Goal: Find specific page/section: Find specific page/section

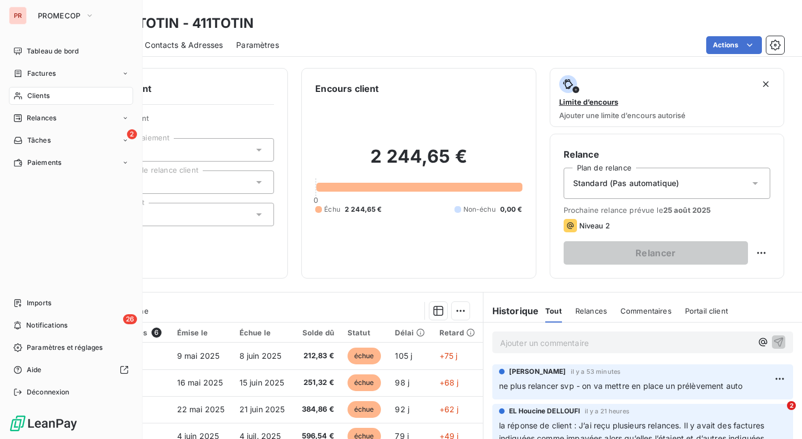
click at [48, 97] on span "Clients" at bounding box center [38, 96] width 22 height 10
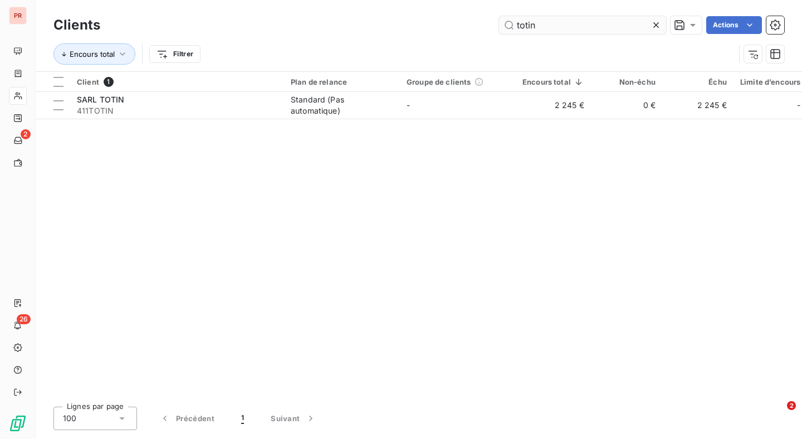
click at [559, 26] on input "totin" at bounding box center [582, 25] width 167 height 18
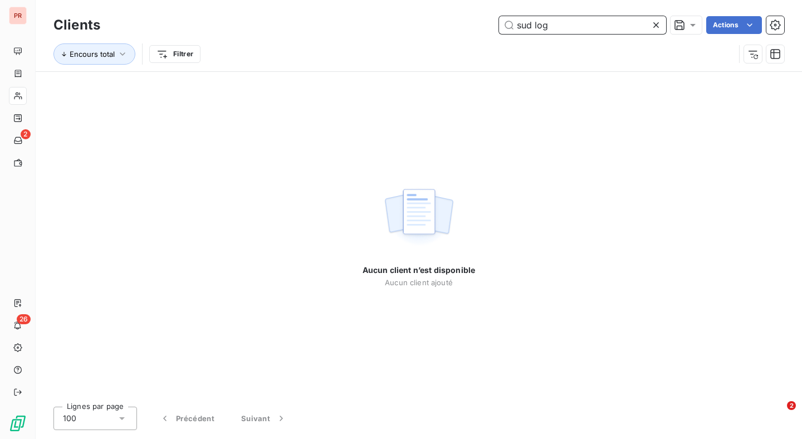
click at [533, 23] on input "sud log" at bounding box center [582, 25] width 167 height 18
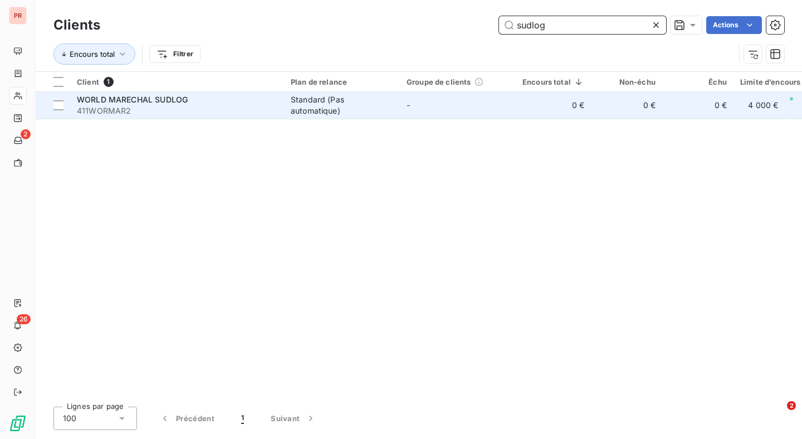
type input "sudlog"
click at [134, 111] on span "411WORMAR2" at bounding box center [177, 110] width 200 height 11
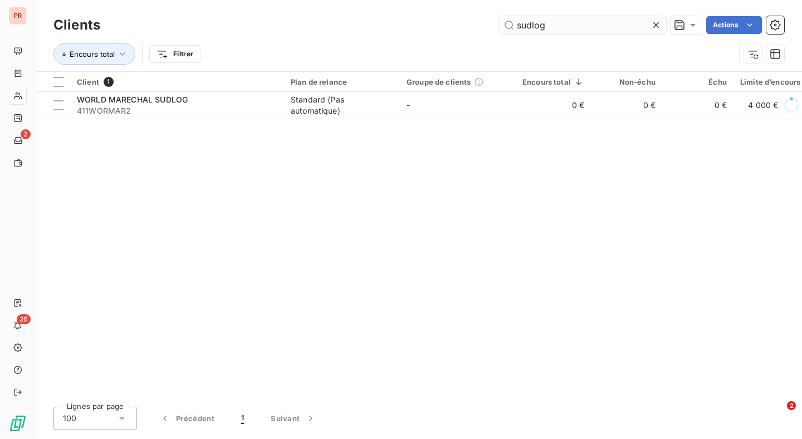
click at [549, 26] on input "sudlog" at bounding box center [582, 25] width 167 height 18
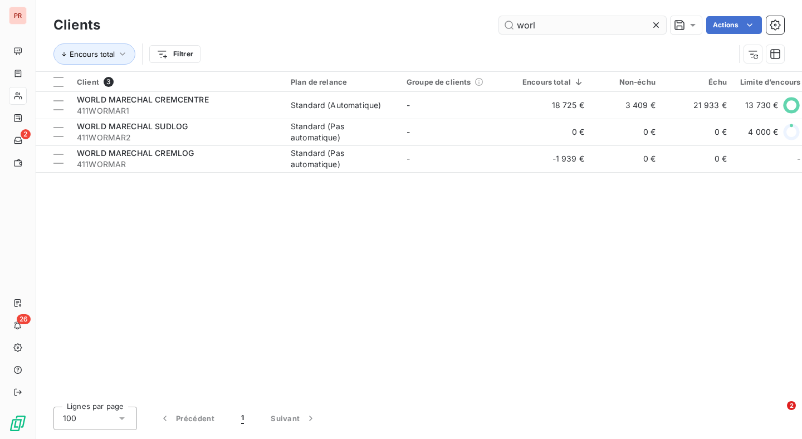
type input "world"
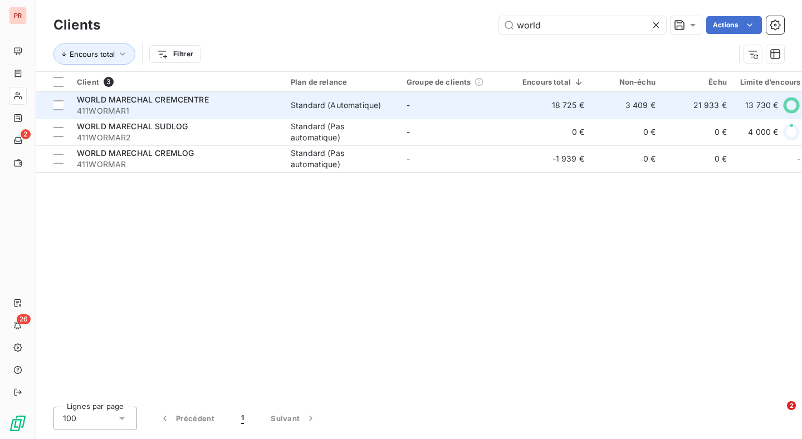
click at [146, 111] on span "411WORMAR1" at bounding box center [177, 110] width 200 height 11
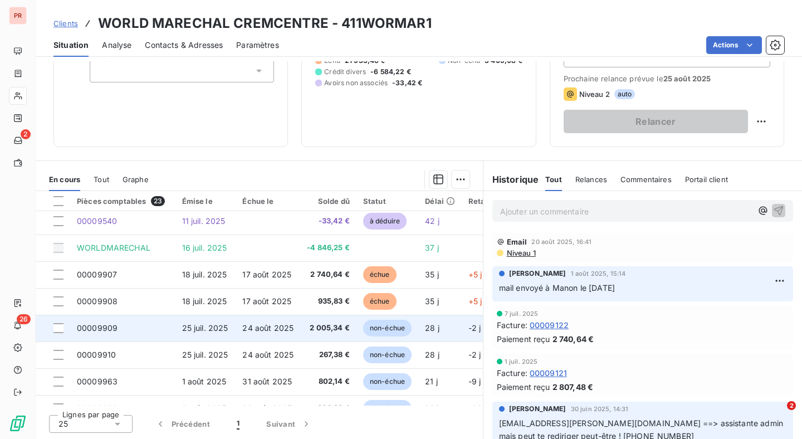
scroll to position [346, 0]
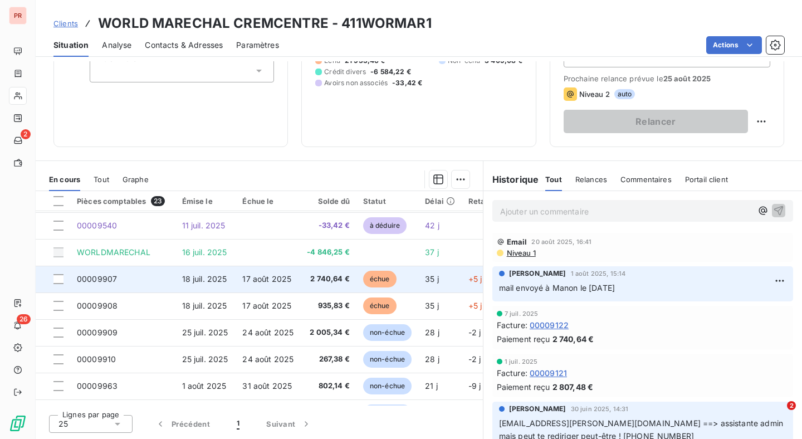
click at [278, 287] on td "17 août 2025" at bounding box center [268, 279] width 65 height 27
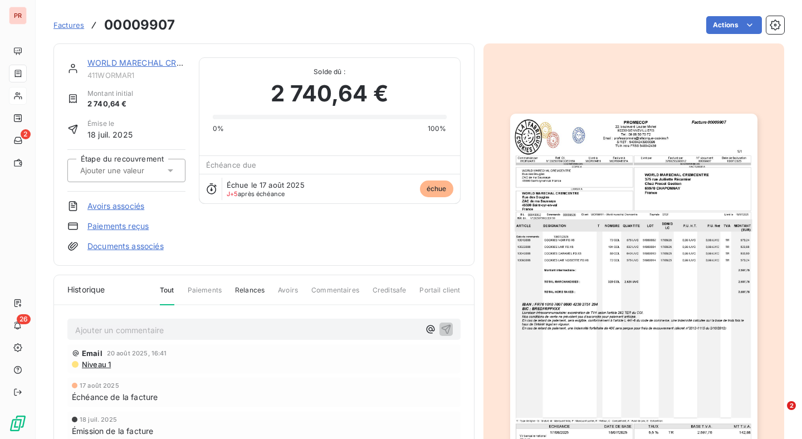
click at [602, 207] on img "button" at bounding box center [633, 288] width 247 height 349
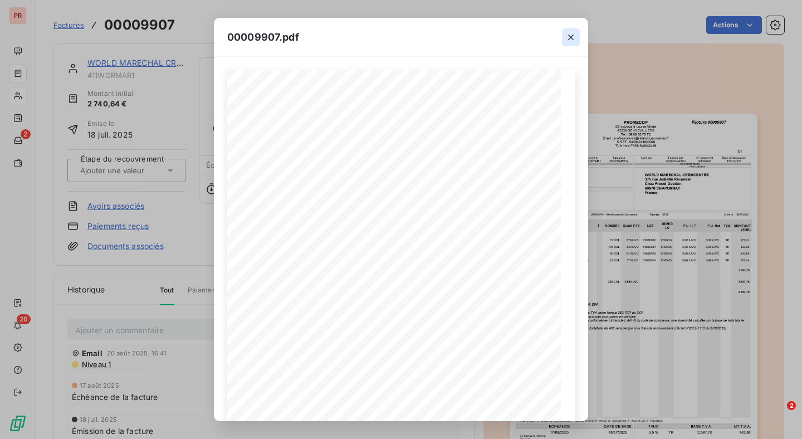
click at [572, 37] on icon "button" at bounding box center [570, 37] width 11 height 11
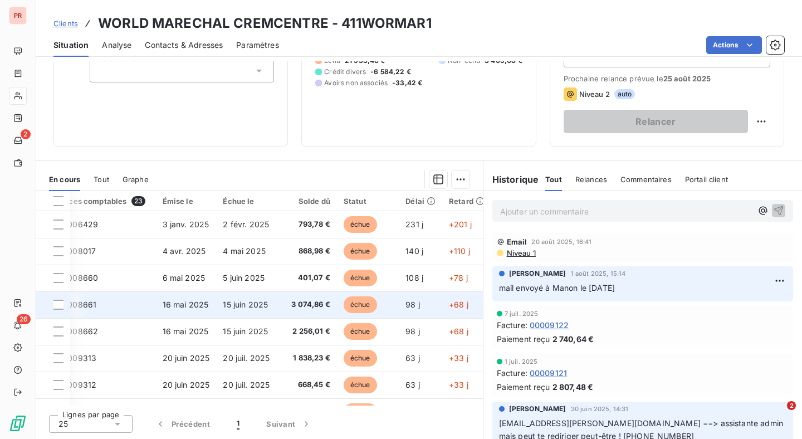
scroll to position [0, 28]
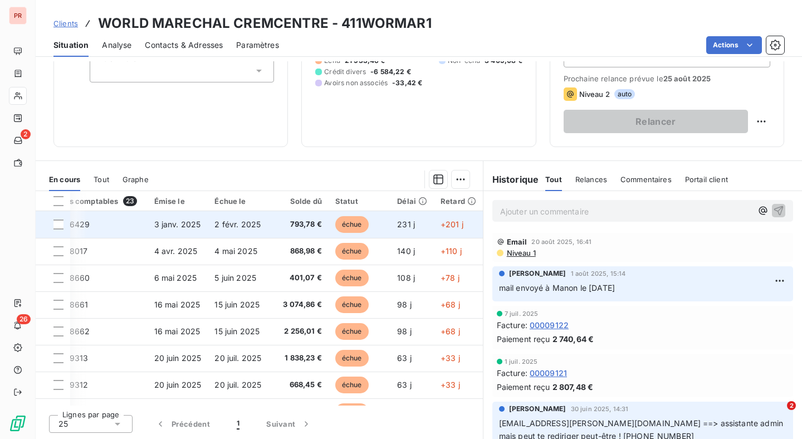
click at [313, 228] on span "793,78 €" at bounding box center [300, 224] width 43 height 11
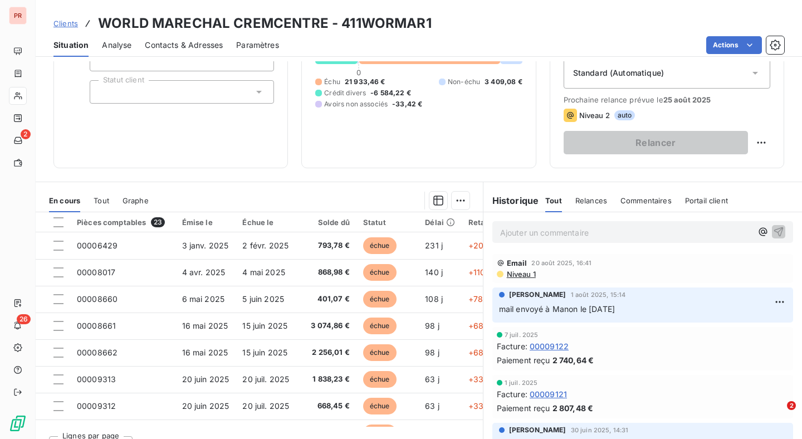
scroll to position [144, 0]
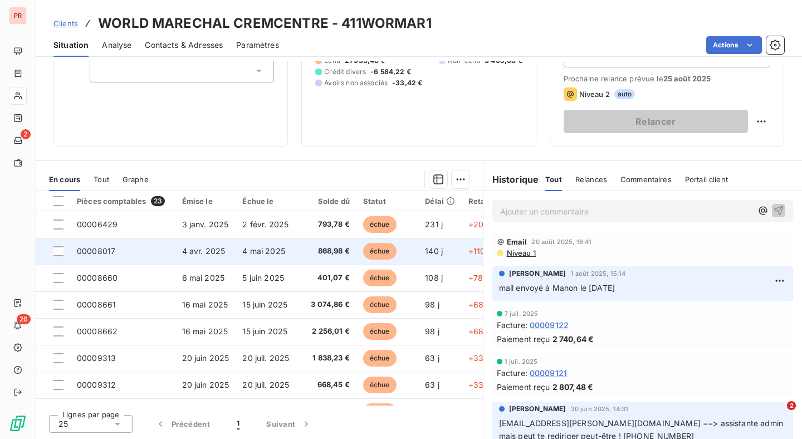
click at [320, 247] on span "868,98 €" at bounding box center [328, 251] width 43 height 11
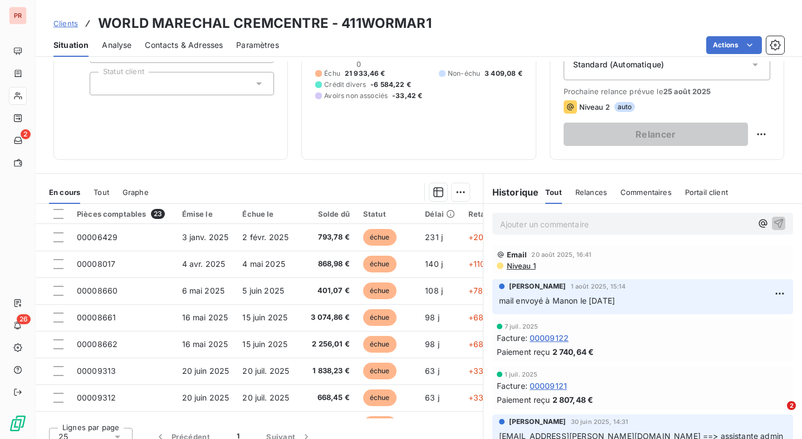
scroll to position [132, 0]
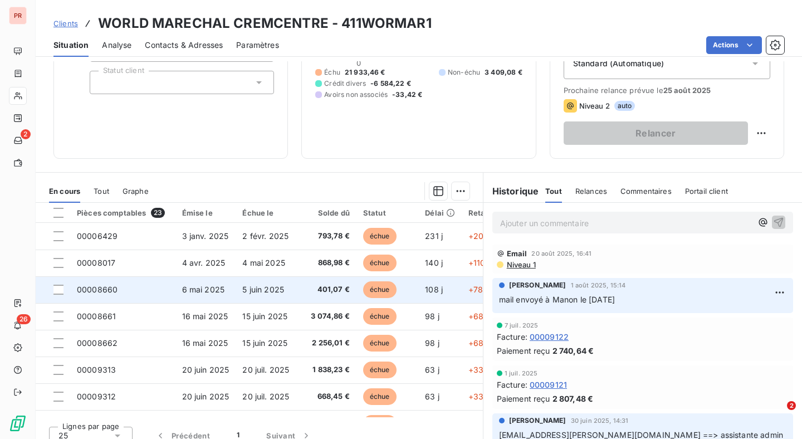
click at [315, 300] on td "401,07 €" at bounding box center [328, 289] width 56 height 27
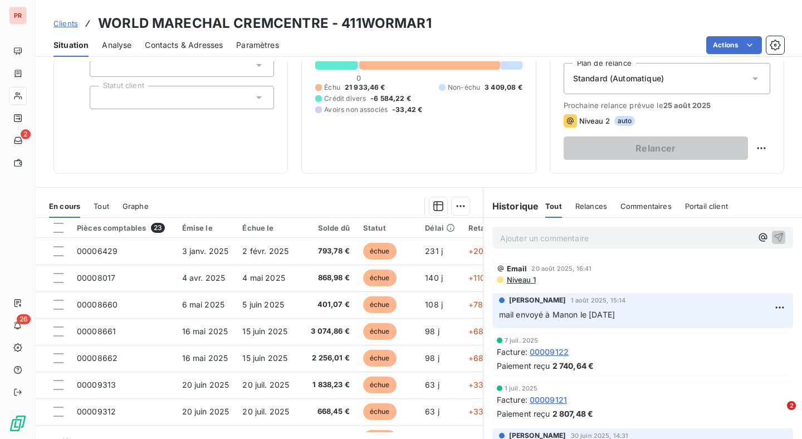
scroll to position [129, 0]
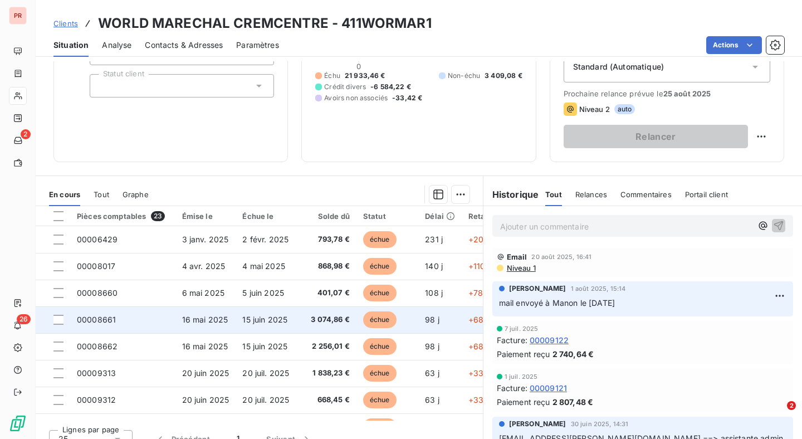
click at [308, 324] on span "3 074,86 €" at bounding box center [328, 319] width 43 height 11
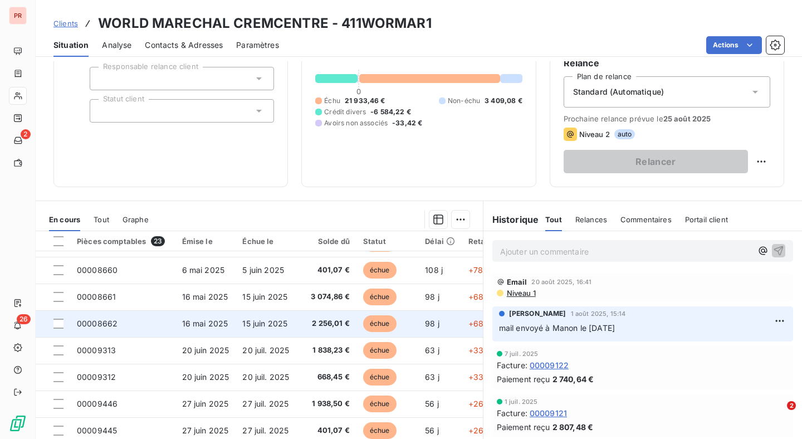
scroll to position [89, 0]
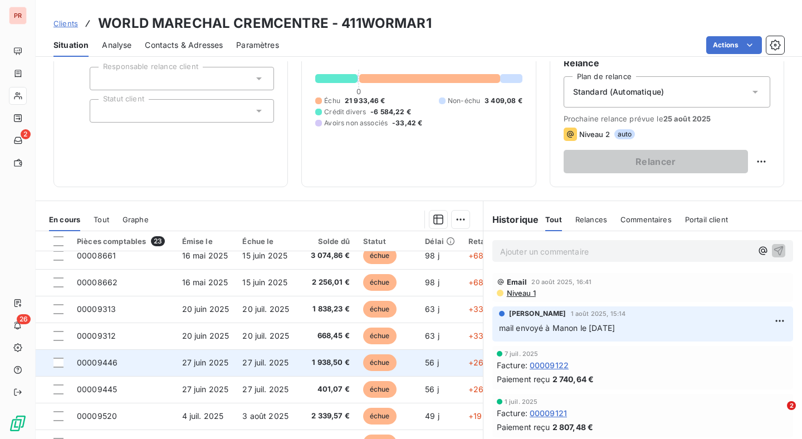
click at [326, 368] on span "1 938,50 €" at bounding box center [328, 362] width 43 height 11
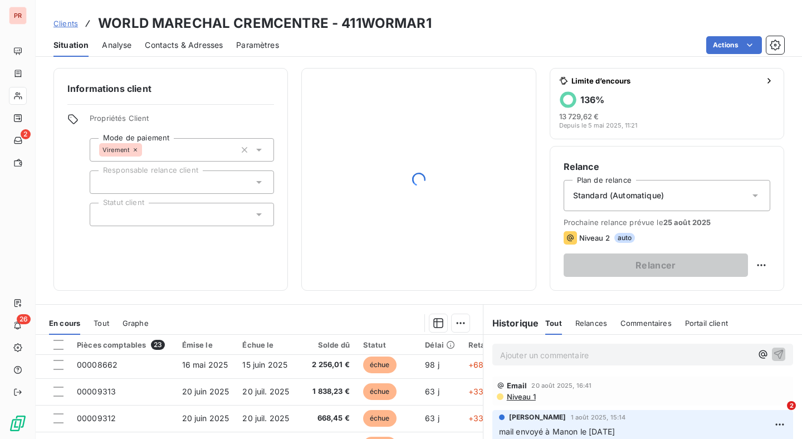
scroll to position [146, 0]
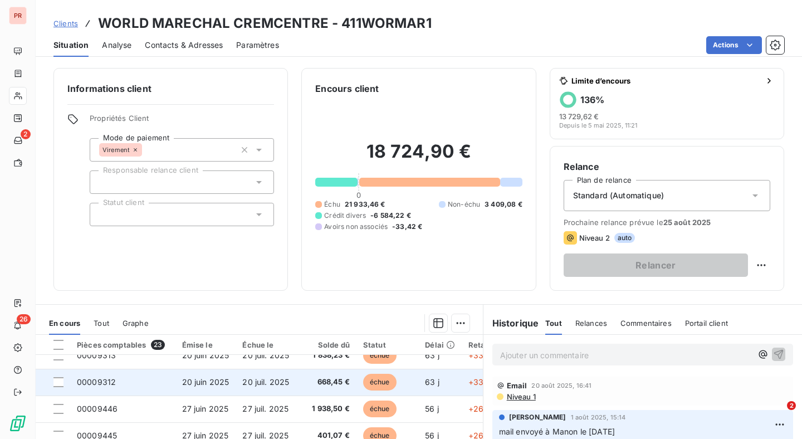
click at [316, 385] on span "668,45 €" at bounding box center [328, 381] width 43 height 11
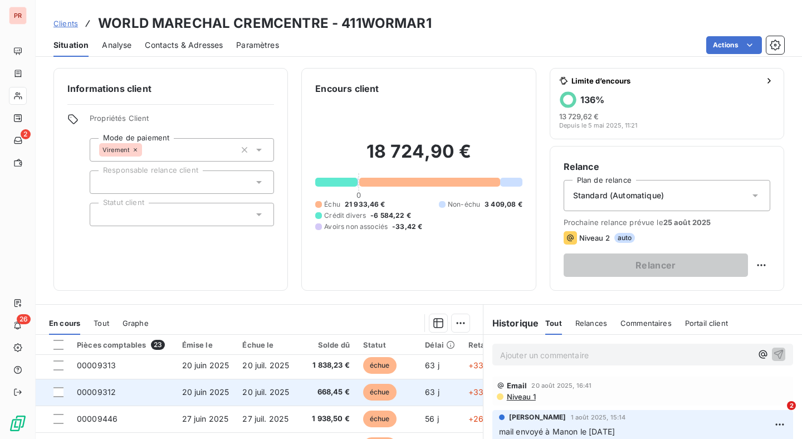
scroll to position [127, 0]
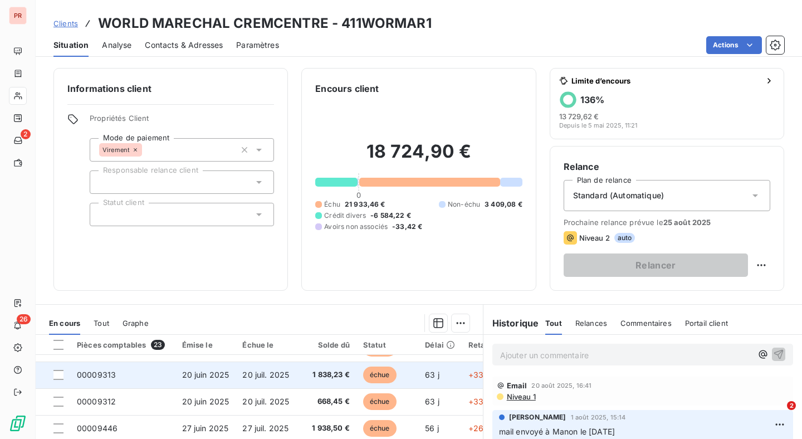
click at [292, 365] on td "20 juil. 2025" at bounding box center [268, 374] width 65 height 27
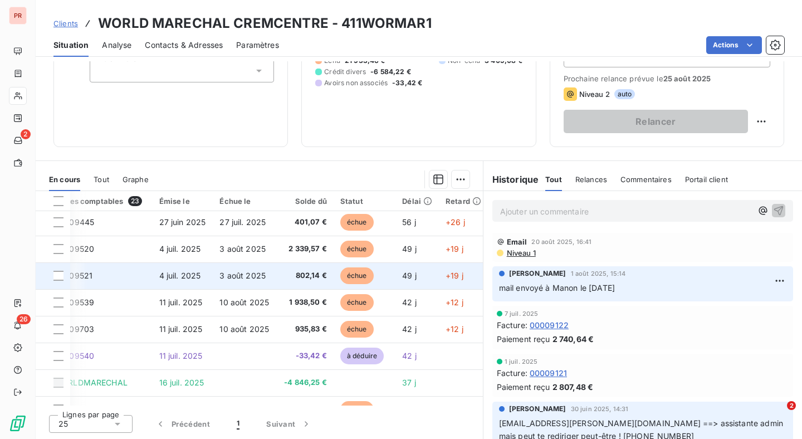
scroll to position [207, 23]
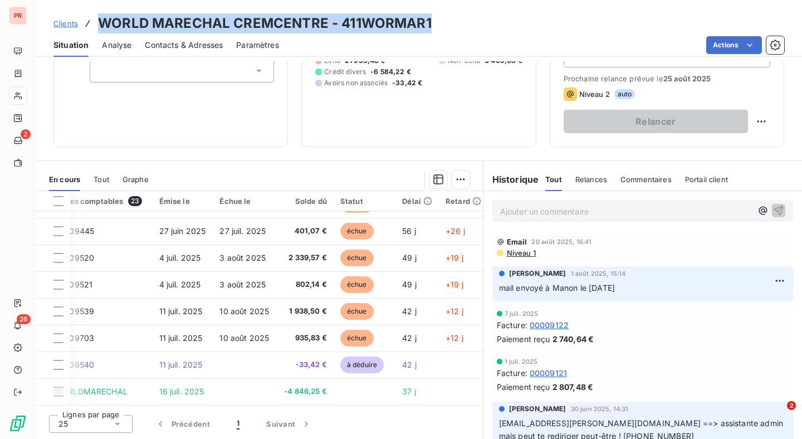
drag, startPoint x: 99, startPoint y: 24, endPoint x: 428, endPoint y: 19, distance: 329.1
click at [428, 19] on h3 "WORLD MARECHAL CREMCENTRE - 411WORMAR1" at bounding box center [265, 23] width 334 height 20
copy h3 "WORLD MARECHAL CREMCENTRE - 411WORMAR1"
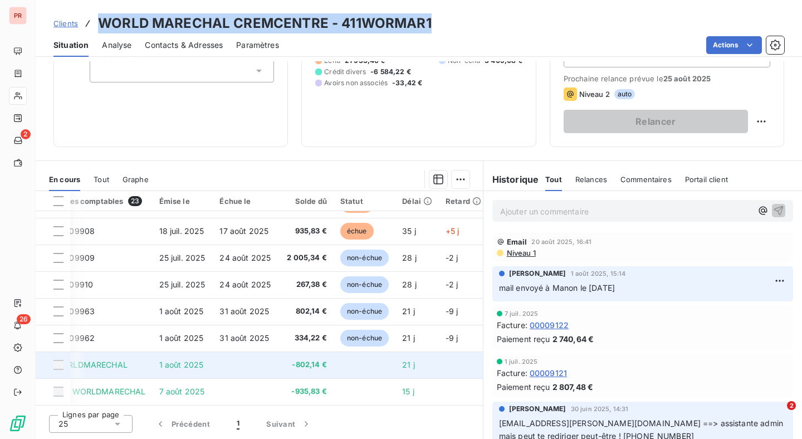
scroll to position [425, 23]
